Goal: Transaction & Acquisition: Purchase product/service

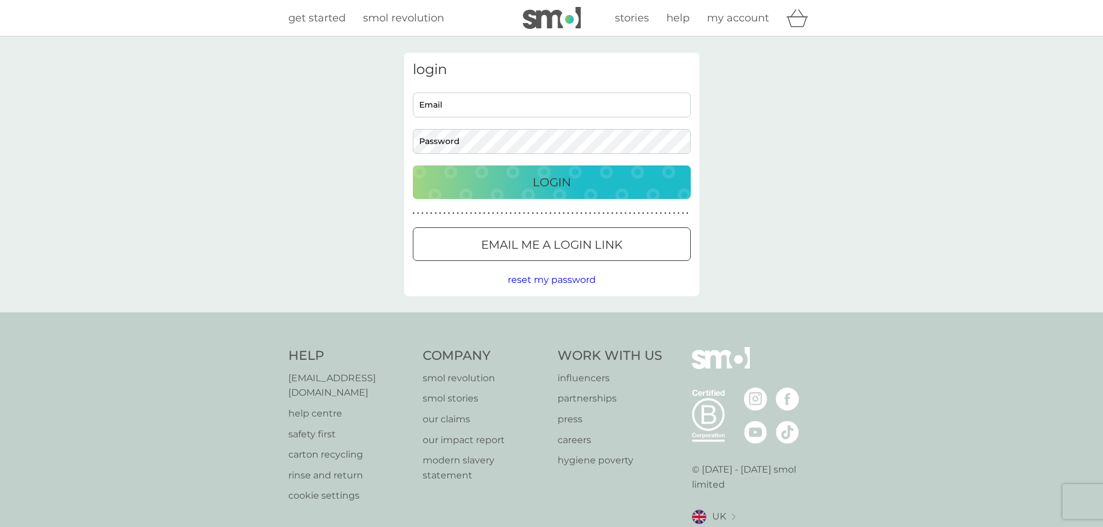
click at [464, 108] on input "Email" at bounding box center [552, 105] width 278 height 25
type input "ireneyoung@btconnect.com"
click at [560, 181] on p "Login" at bounding box center [551, 182] width 38 height 19
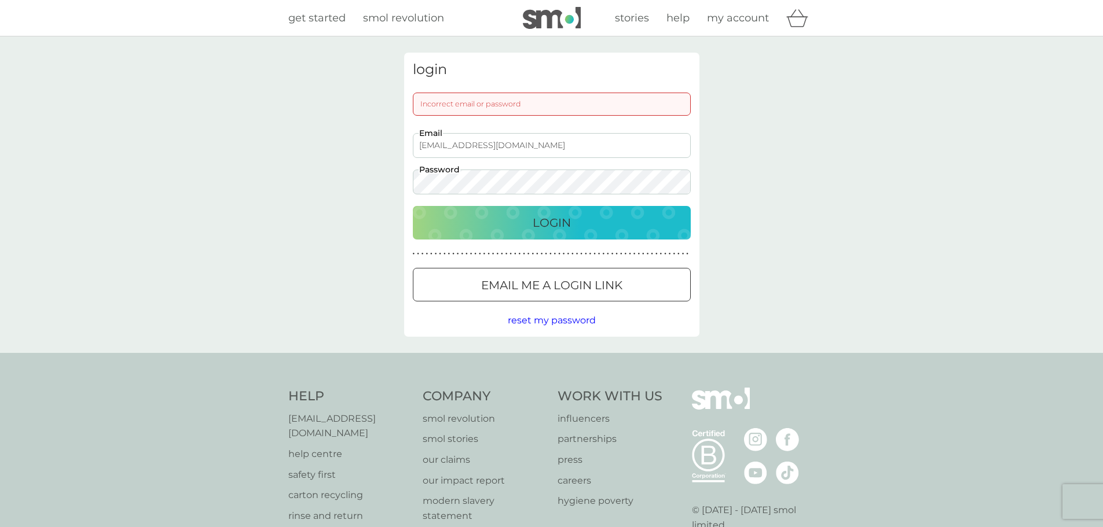
click at [550, 222] on p "Login" at bounding box center [551, 223] width 38 height 19
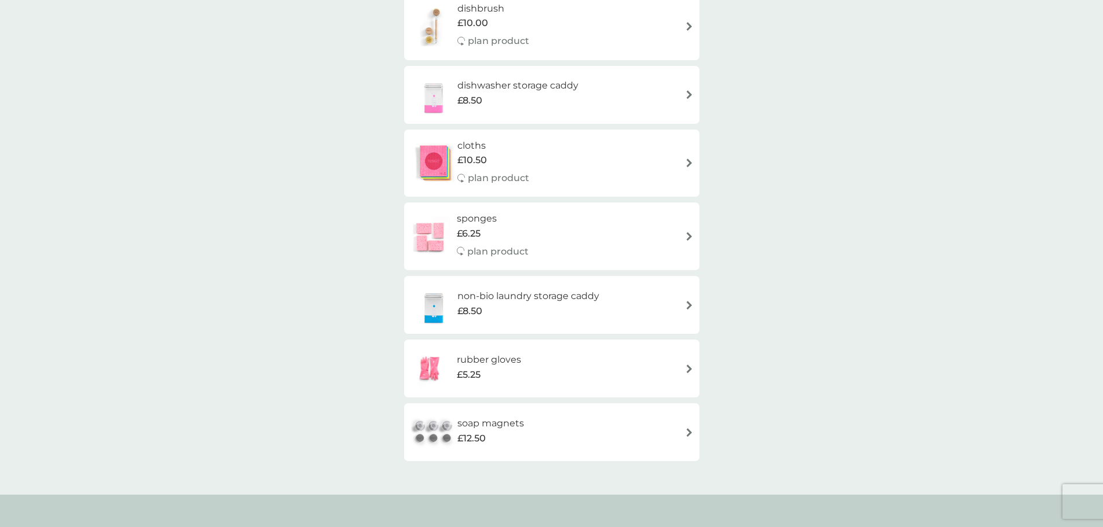
scroll to position [174, 0]
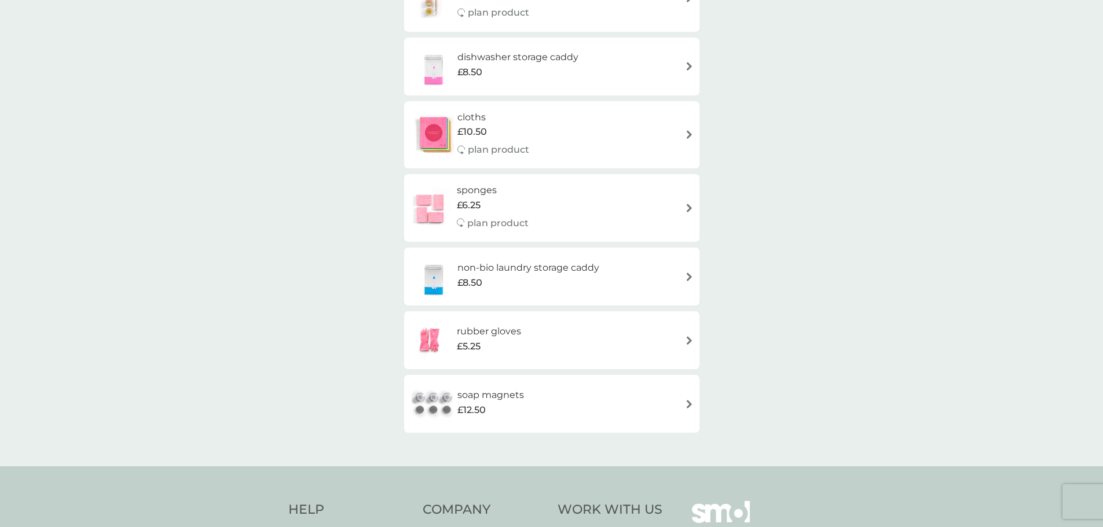
click at [471, 267] on h6 "non-bio laundry storage caddy" at bounding box center [528, 267] width 142 height 15
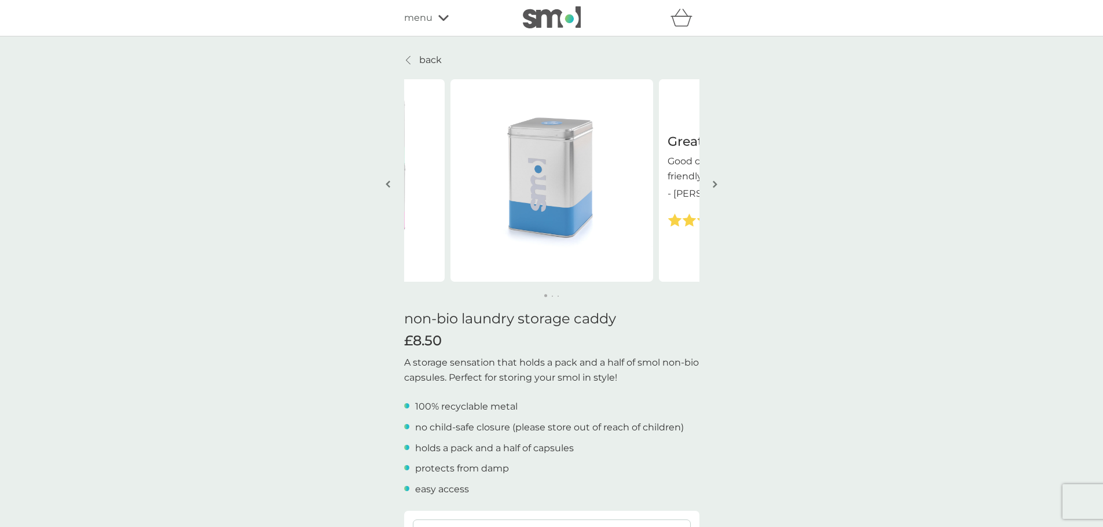
click at [711, 183] on button "button" at bounding box center [715, 185] width 9 height 58
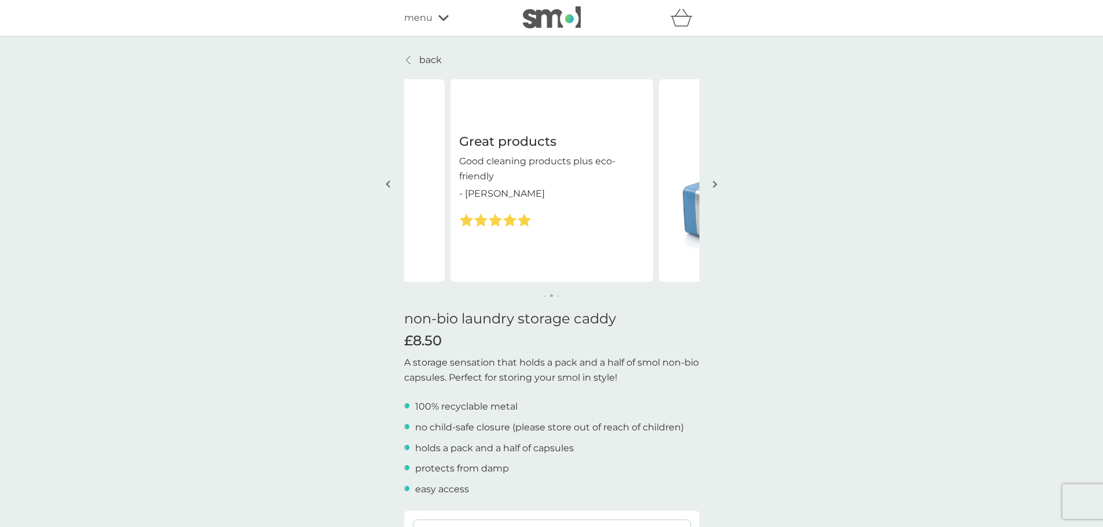
click at [711, 183] on button "button" at bounding box center [715, 185] width 9 height 58
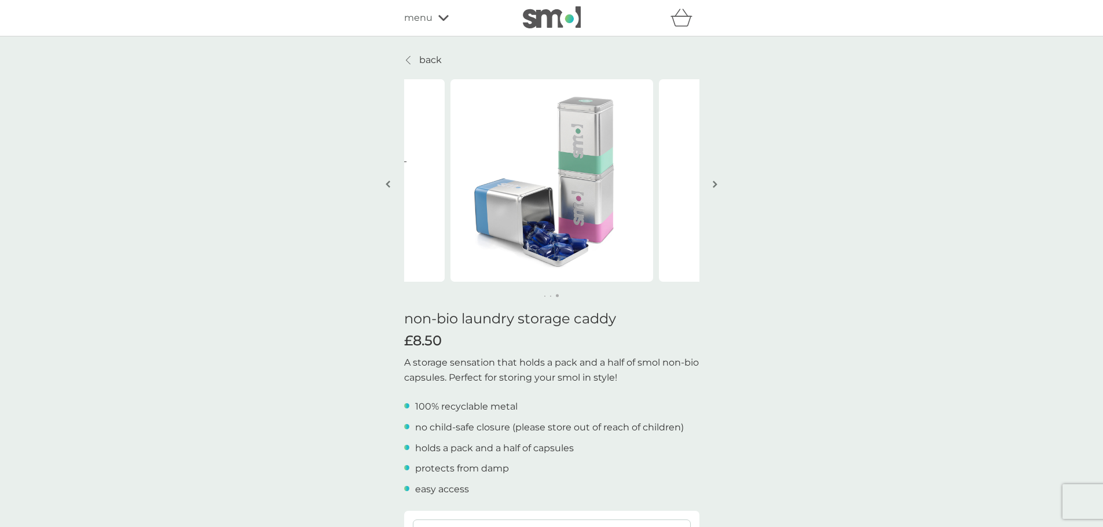
click at [711, 183] on button "button" at bounding box center [715, 185] width 9 height 58
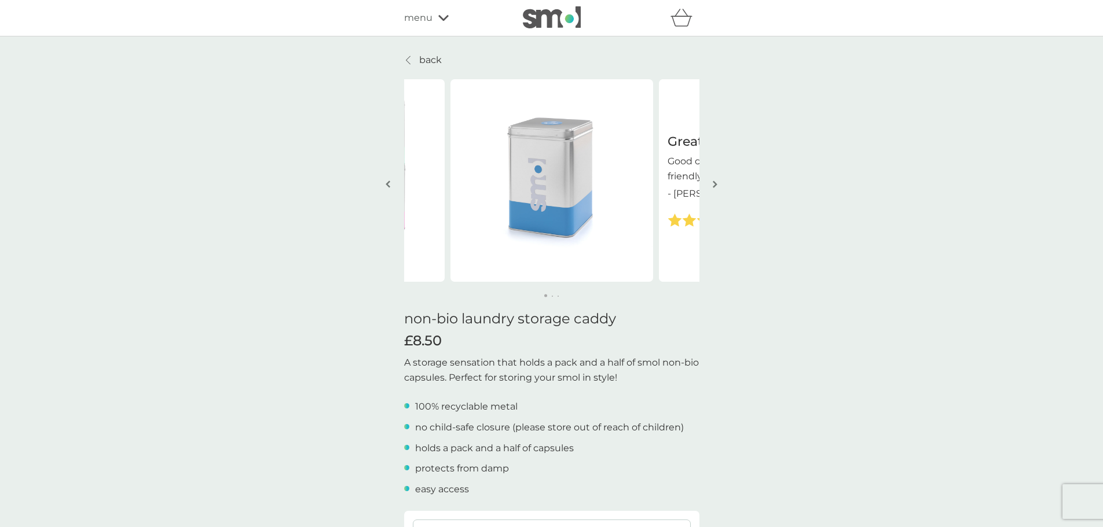
click at [711, 183] on button "button" at bounding box center [715, 185] width 9 height 58
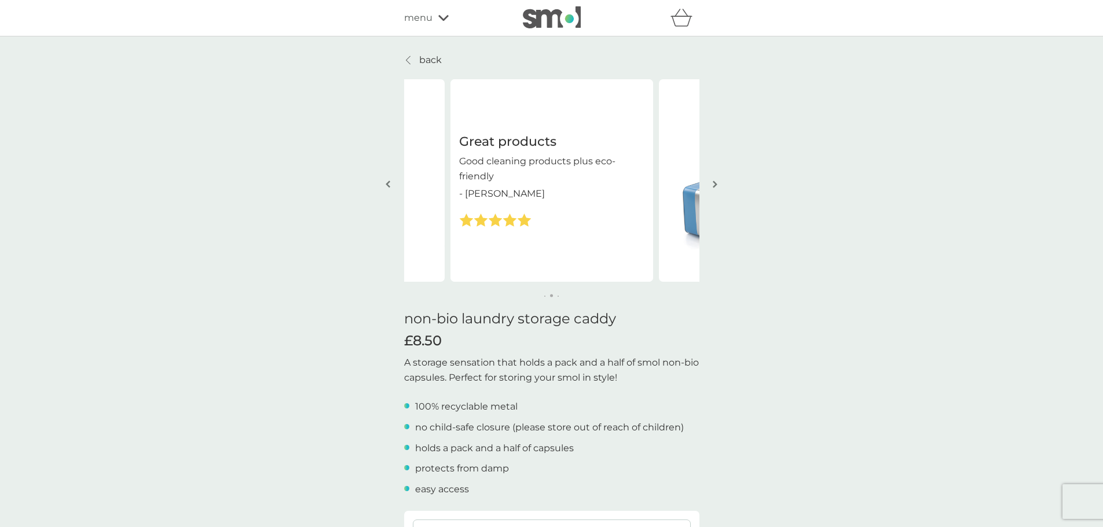
click at [711, 183] on button "button" at bounding box center [715, 185] width 9 height 58
